Goal: Complete application form

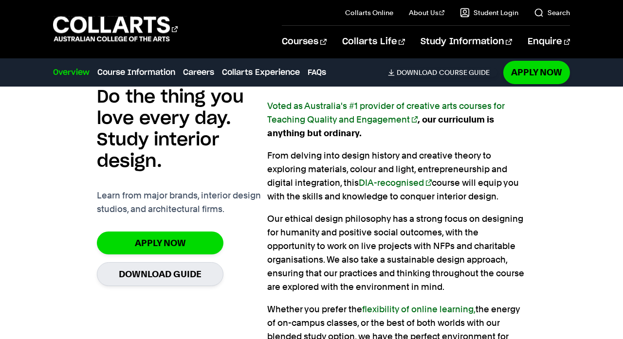
scroll to position [639, 0]
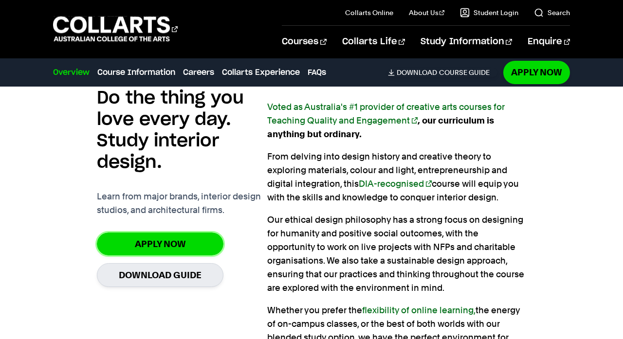
click at [193, 233] on link "Apply Now" at bounding box center [160, 243] width 126 height 23
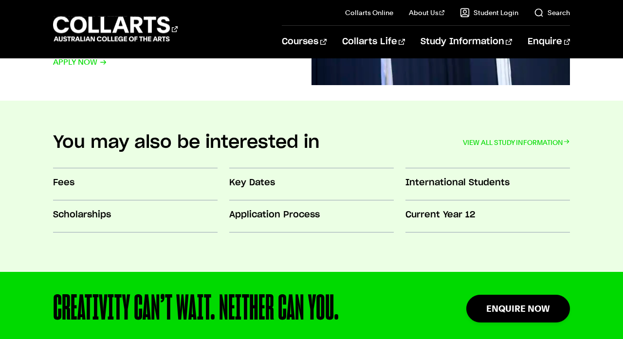
scroll to position [794, 0]
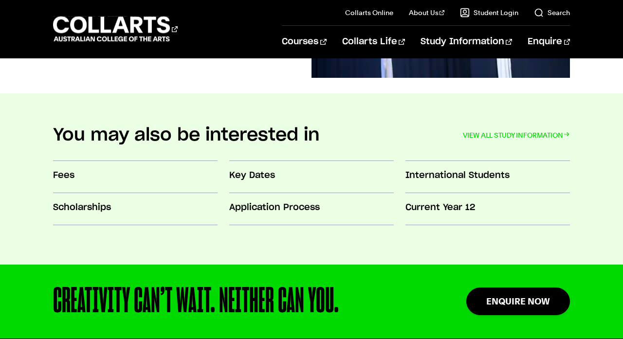
click at [82, 199] on link "Scholarships" at bounding box center [135, 210] width 164 height 32
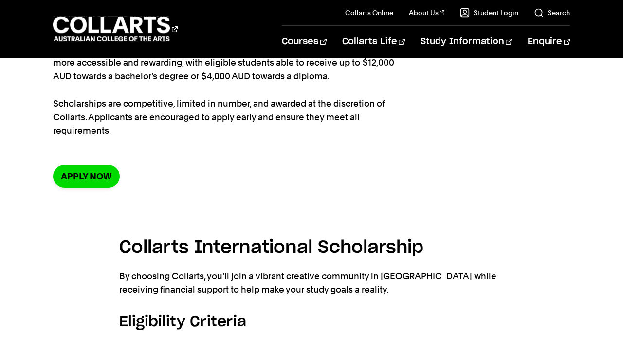
scroll to position [133, 0]
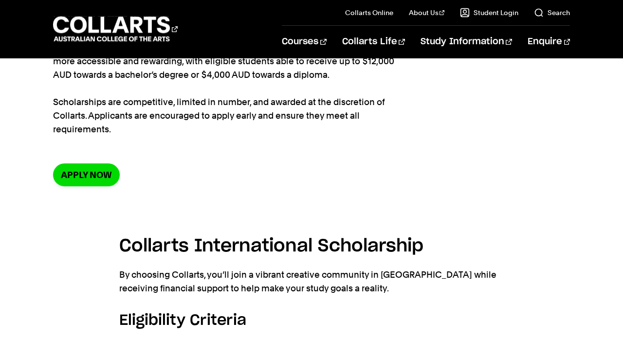
click at [106, 175] on link "Apply now" at bounding box center [86, 174] width 67 height 23
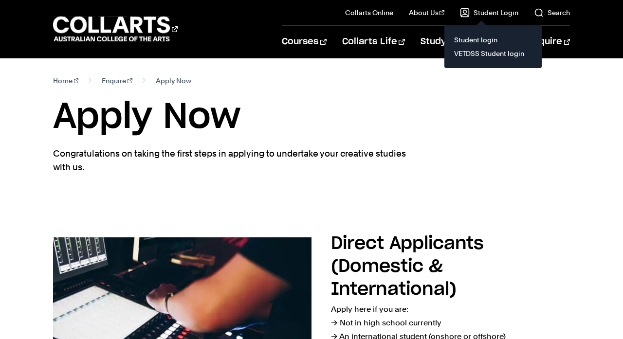
click at [470, 16] on link "Student Login" at bounding box center [489, 13] width 58 height 10
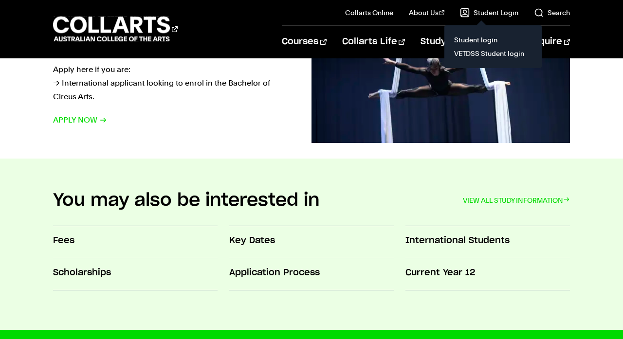
scroll to position [728, 0]
